Goal: Information Seeking & Learning: Learn about a topic

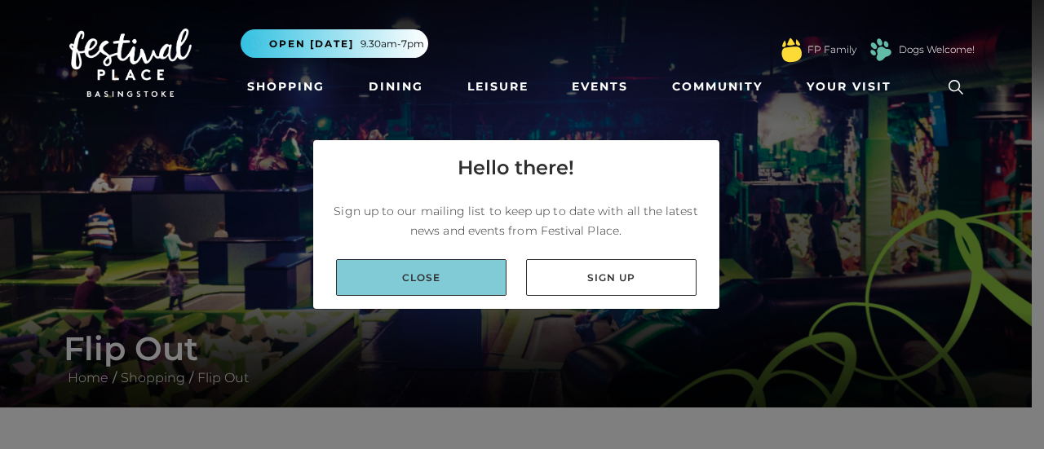
click at [406, 295] on link "Close" at bounding box center [421, 277] width 170 height 37
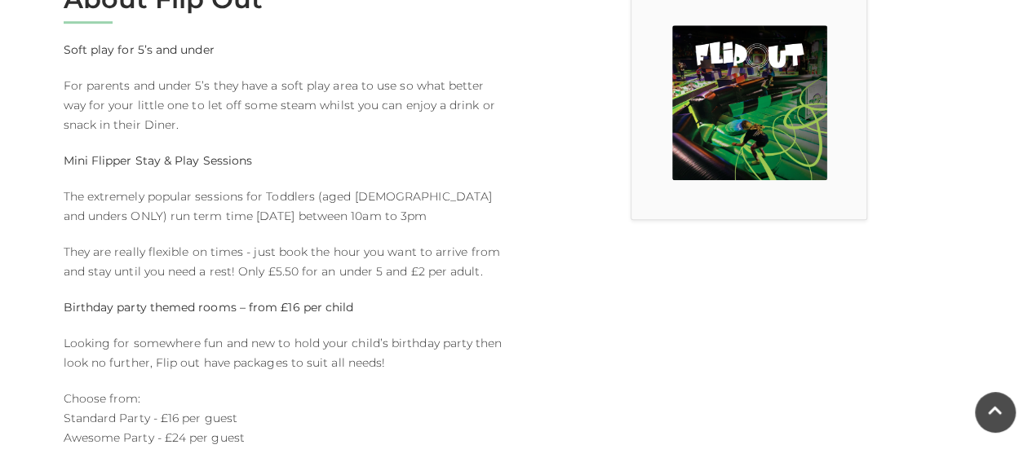
scroll to position [652, 0]
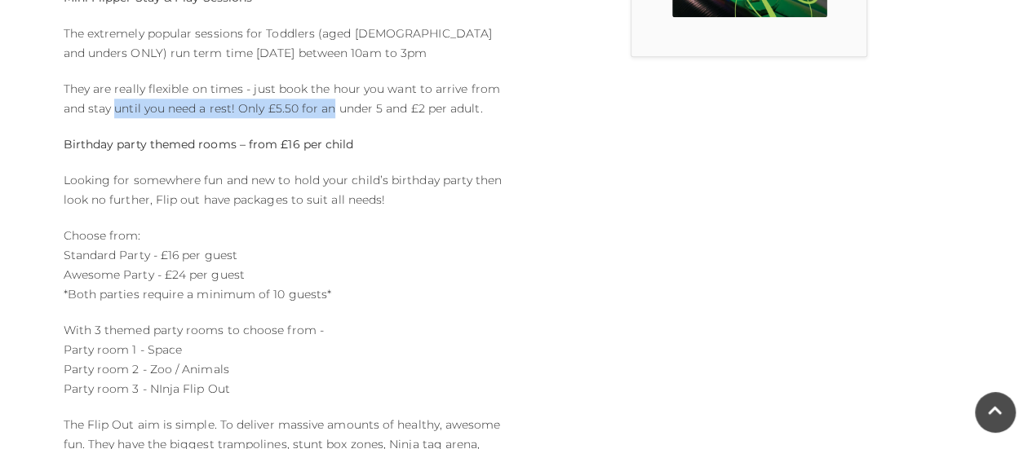
drag, startPoint x: 329, startPoint y: 108, endPoint x: 114, endPoint y: 112, distance: 214.5
click at [114, 112] on p "They are really flexible on times - just book the hour you want to arrive from …" at bounding box center [284, 98] width 440 height 39
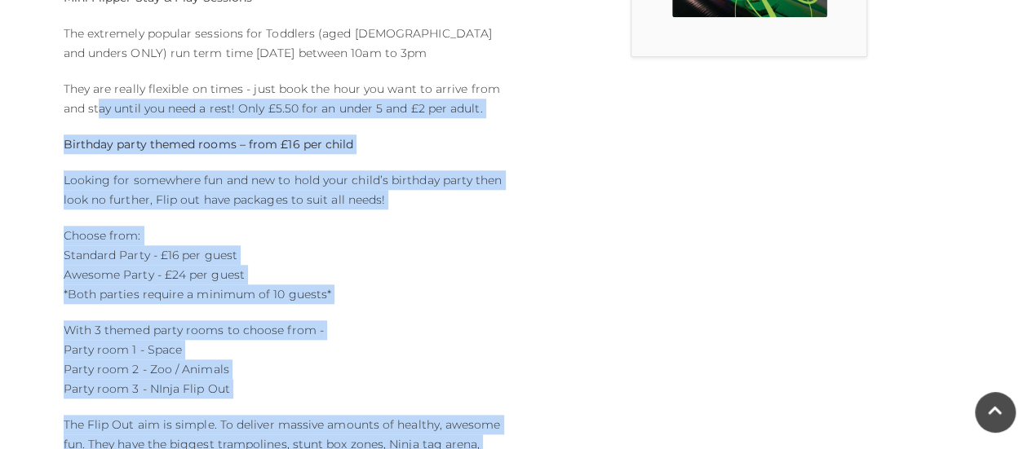
drag, startPoint x: 532, startPoint y: 110, endPoint x: 99, endPoint y: 104, distance: 433.0
click at [99, 104] on div "About Flip Out Soft play for 5’s and under For parents and under 5’s they have …" at bounding box center [516, 222] width 930 height 802
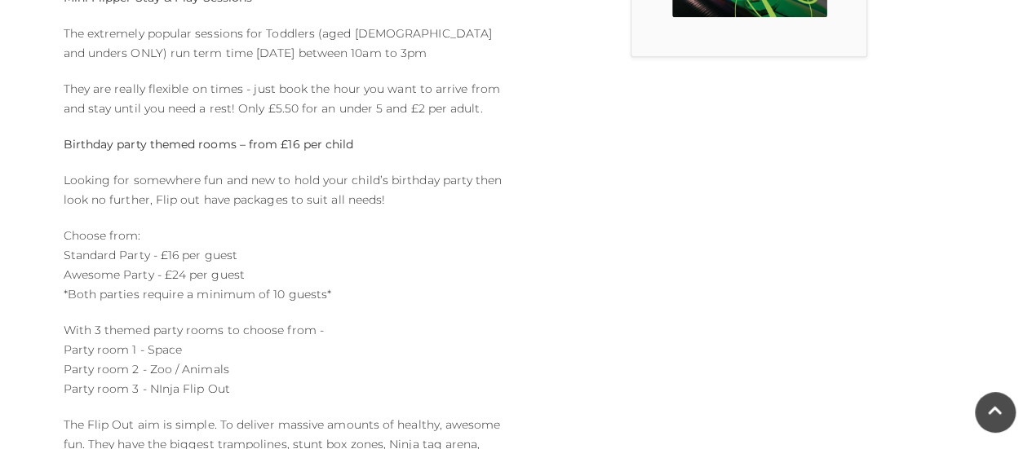
click at [73, 89] on p "They are really flexible on times - just book the hour you want to arrive from …" at bounding box center [284, 98] width 440 height 39
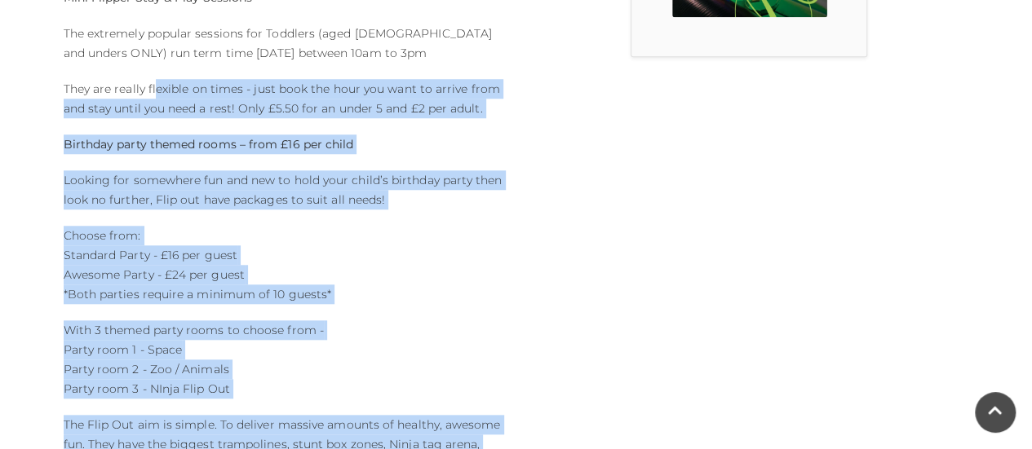
drag, startPoint x: 532, startPoint y: 89, endPoint x: 157, endPoint y: 89, distance: 375.9
click at [157, 89] on div "About Flip Out Soft play for 5’s and under For parents and under 5’s they have …" at bounding box center [516, 222] width 930 height 802
click at [135, 121] on div "About Flip Out Soft play for 5’s and under For parents and under 5’s they have …" at bounding box center [283, 222] width 465 height 802
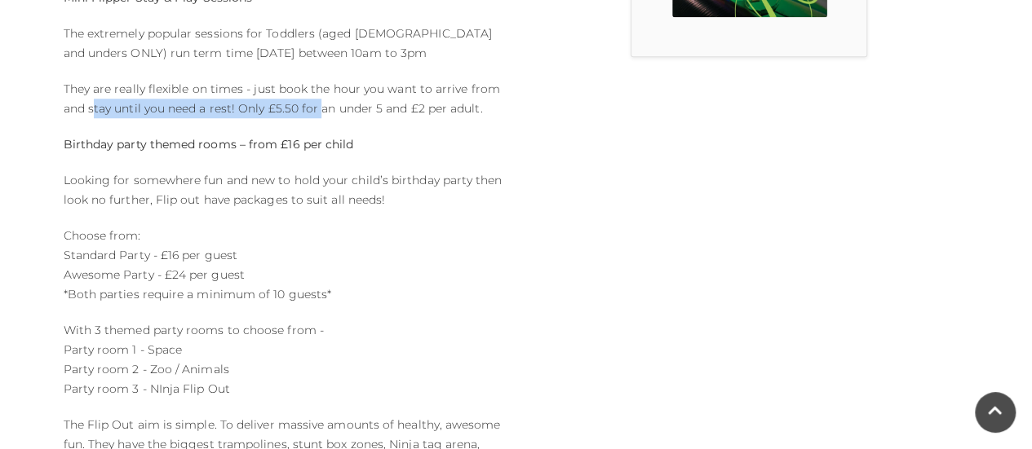
drag, startPoint x: 95, startPoint y: 102, endPoint x: 316, endPoint y: 102, distance: 220.2
click at [316, 102] on p "They are really flexible on times - just book the hour you want to arrive from …" at bounding box center [284, 98] width 440 height 39
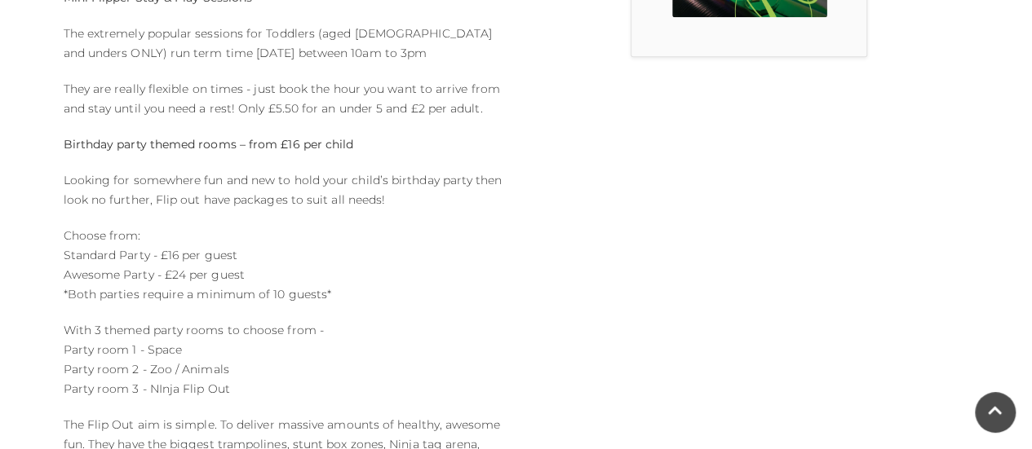
click at [413, 110] on p "They are really flexible on times - just book the hour you want to arrive from …" at bounding box center [284, 98] width 440 height 39
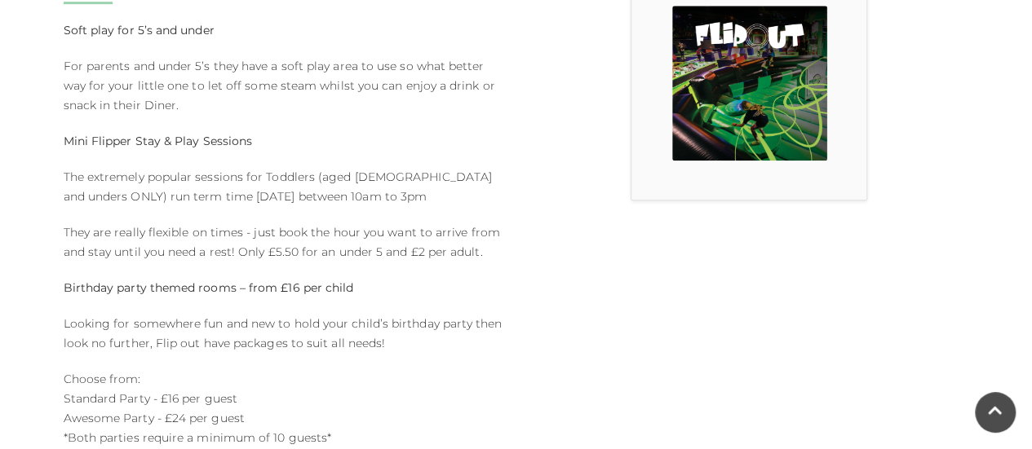
scroll to position [489, 0]
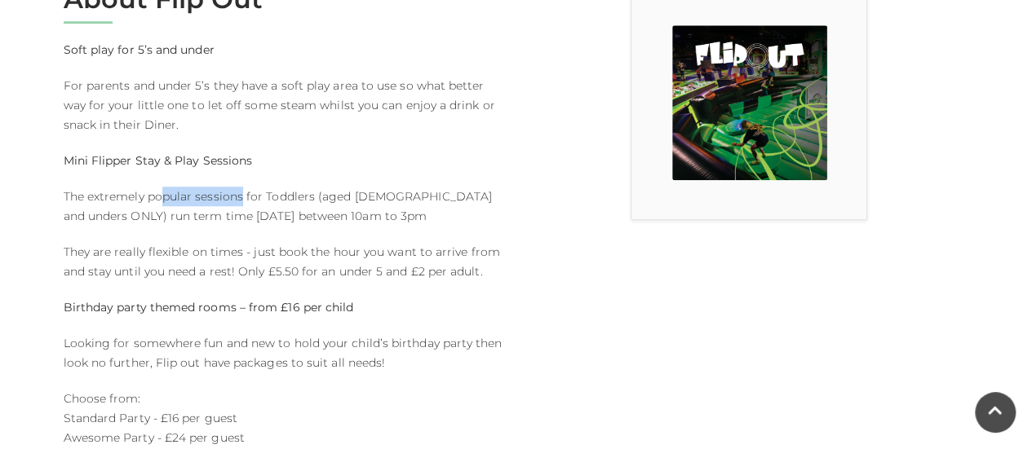
drag, startPoint x: 158, startPoint y: 197, endPoint x: 240, endPoint y: 188, distance: 81.9
click at [240, 188] on p "The extremely popular sessions for Toddlers (aged 5 and unders ONLY) run term t…" at bounding box center [284, 206] width 440 height 39
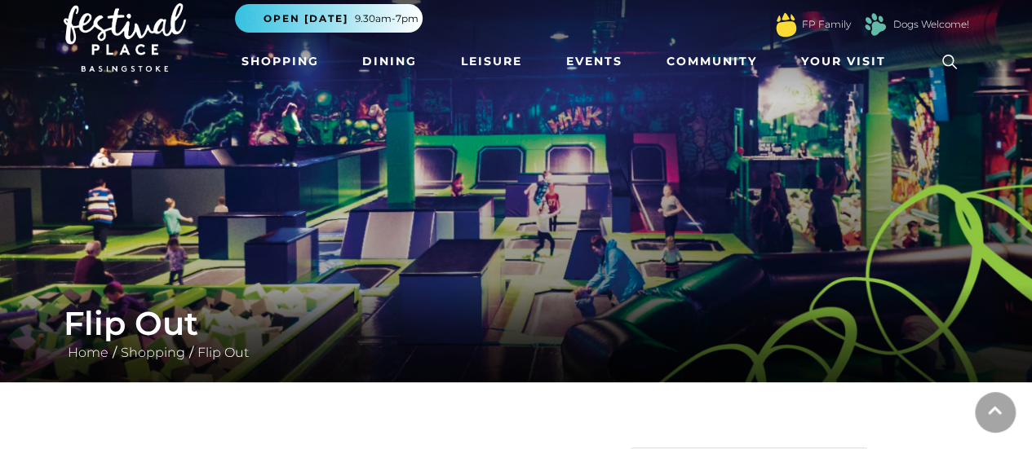
scroll to position [0, 0]
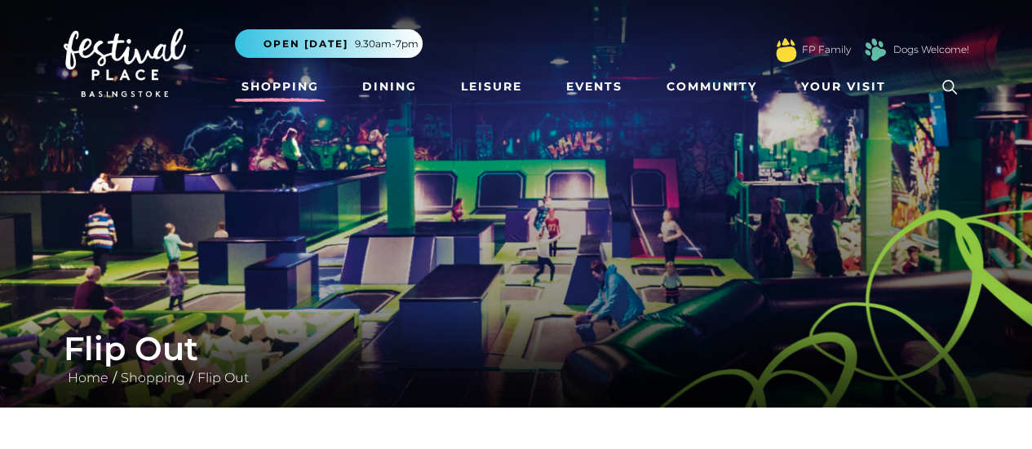
click at [289, 86] on link "Shopping" at bounding box center [280, 87] width 91 height 30
